Goal: Task Accomplishment & Management: Use online tool/utility

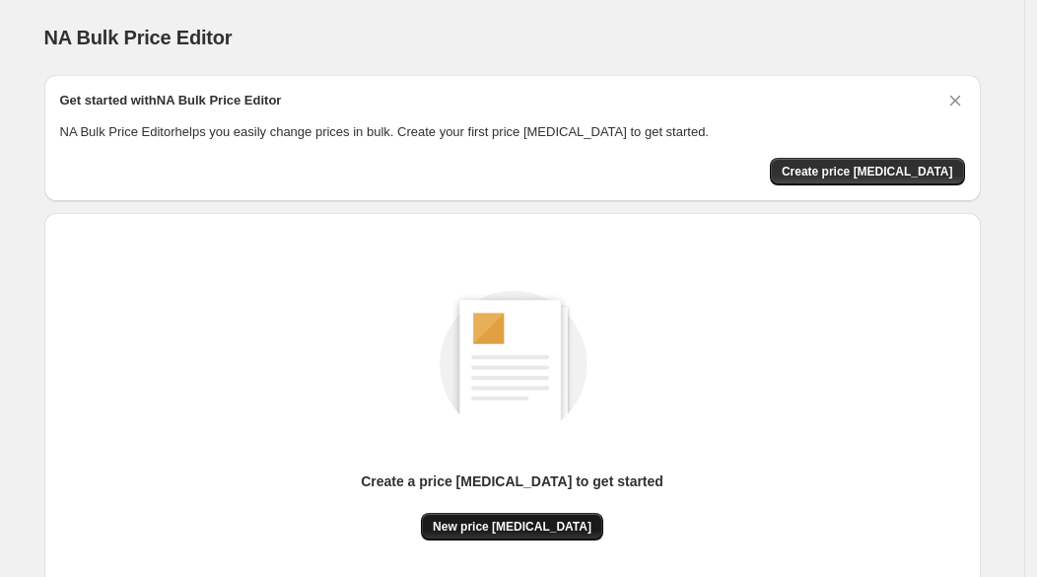
click at [525, 528] on span "New price change job" at bounding box center [512, 527] width 159 height 16
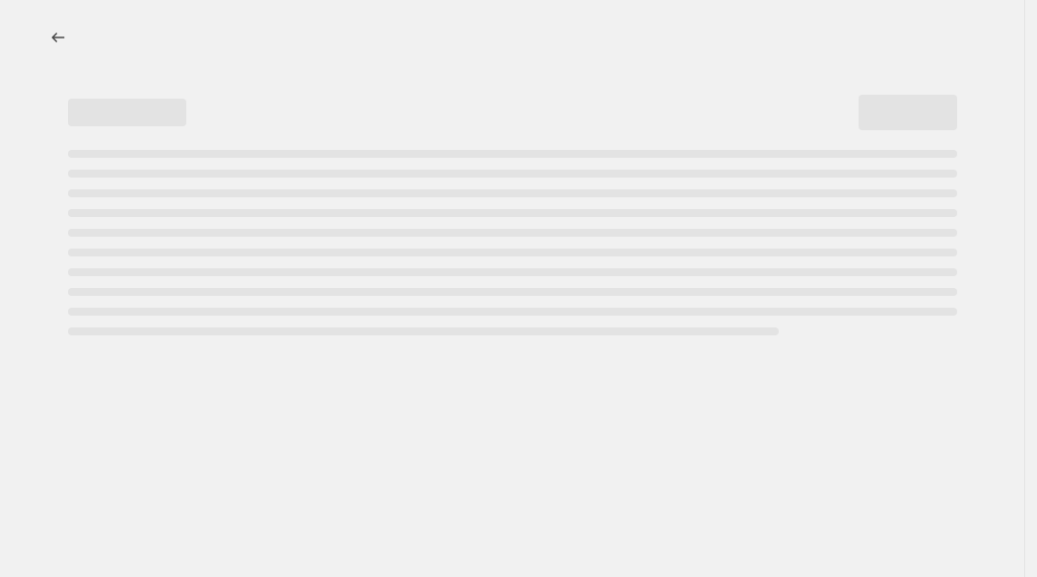
select select "percentage"
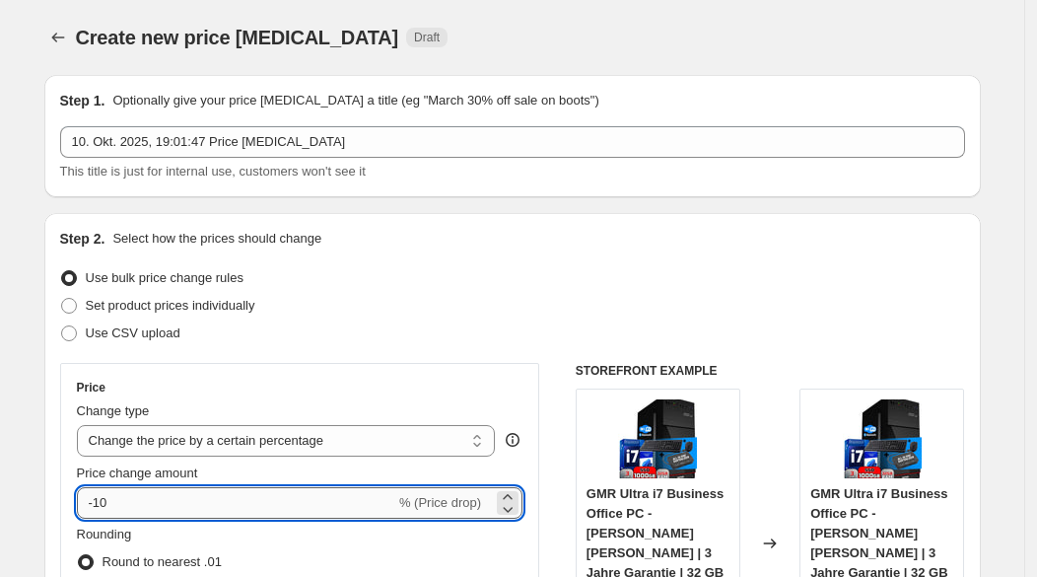
click at [197, 504] on input "-10" at bounding box center [236, 503] width 318 height 32
click at [164, 502] on input "-10" at bounding box center [236, 503] width 318 height 32
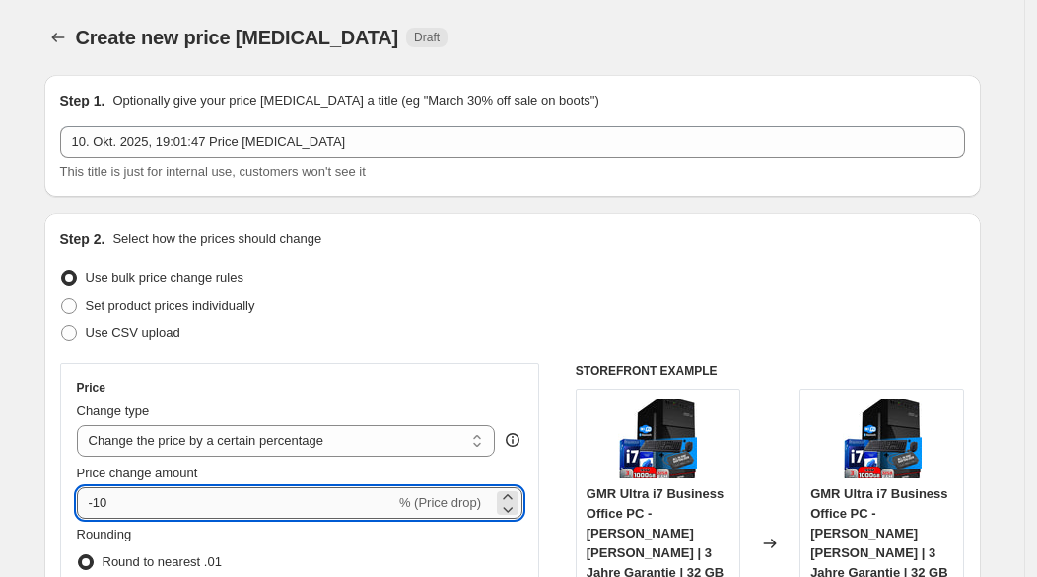
type input "-1"
type input "-25"
click at [468, 368] on div "Price Change type Change the price to a certain amount Change the price by a ce…" at bounding box center [300, 541] width 480 height 356
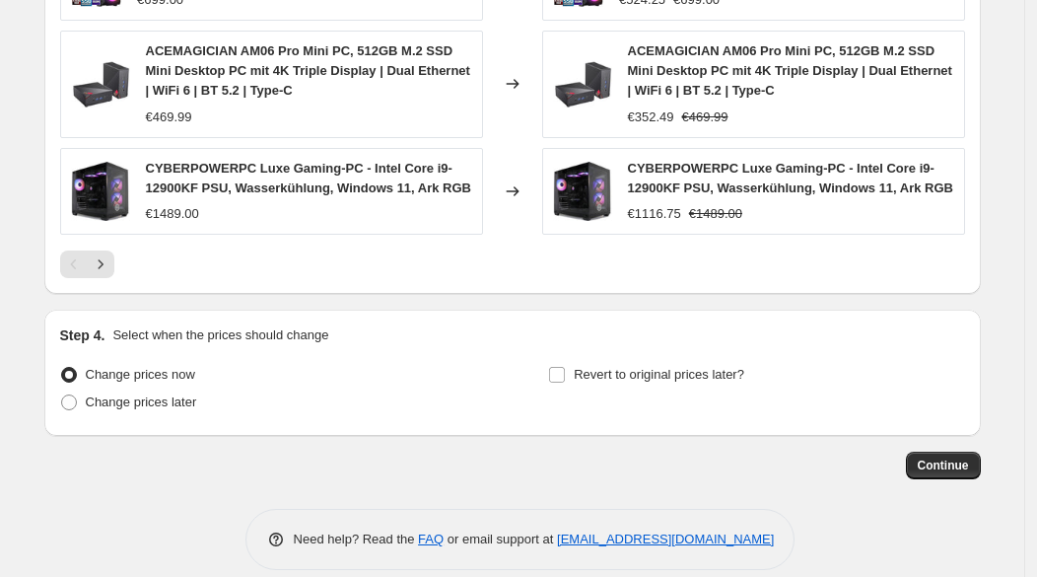
scroll to position [1483, 0]
click at [961, 451] on button "Continue" at bounding box center [943, 465] width 75 height 28
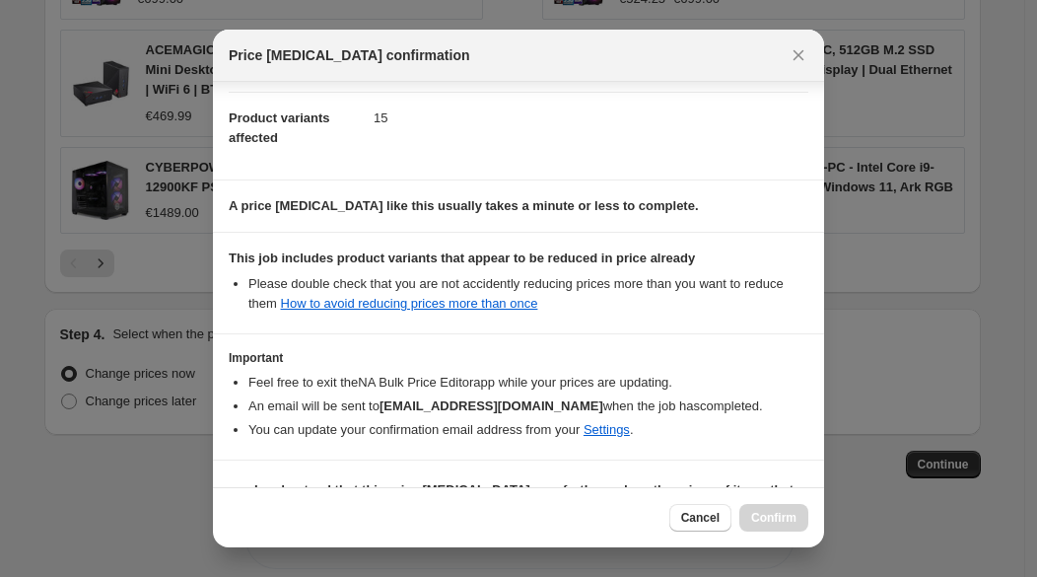
scroll to position [250, 0]
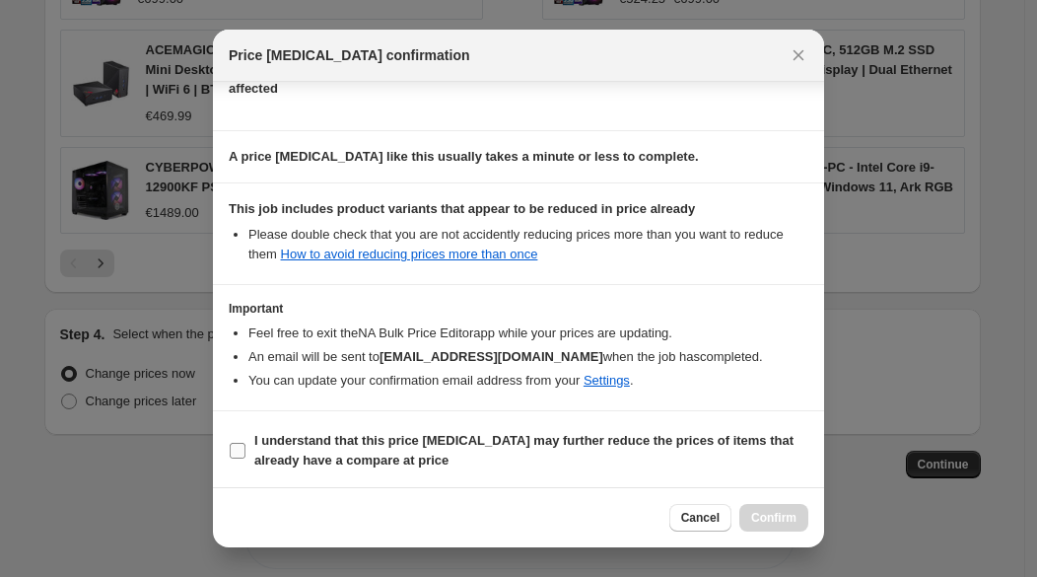
click at [261, 444] on b "I understand that this price change job may further reduce the prices of items …" at bounding box center [523, 450] width 539 height 35
click at [245, 444] on input "I understand that this price change job may further reduce the prices of items …" at bounding box center [238, 451] width 16 height 16
checkbox input "true"
click at [769, 510] on span "Confirm" at bounding box center [773, 518] width 45 height 16
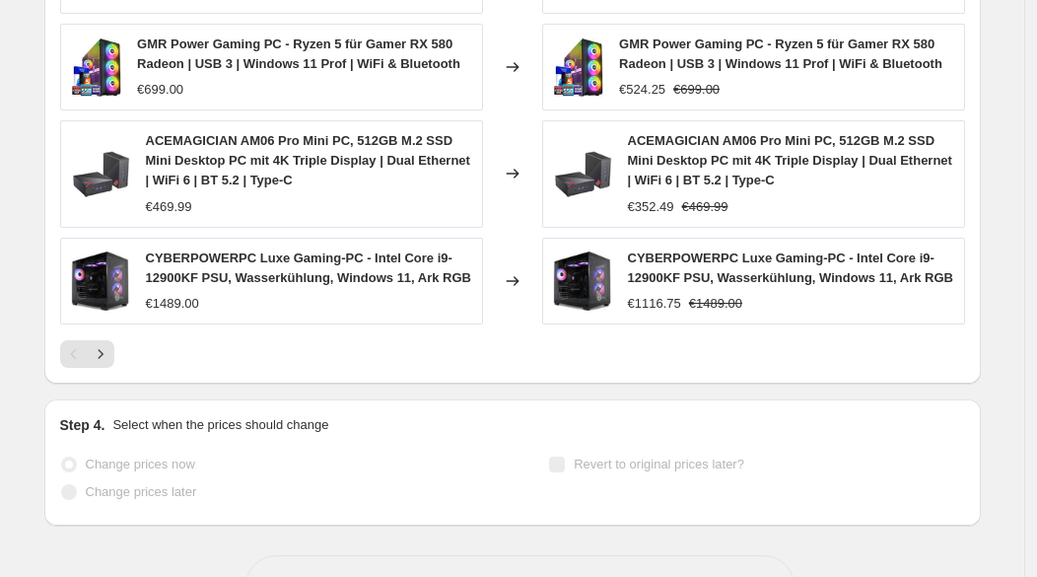
scroll to position [1534, 0]
select select "percentage"
